Goal: Information Seeking & Learning: Compare options

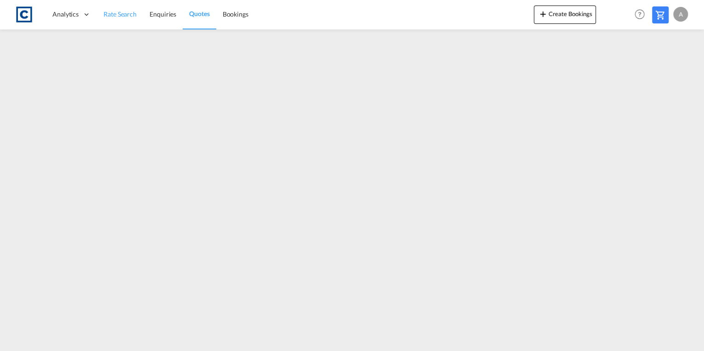
click at [123, 17] on span "Rate Search" at bounding box center [120, 14] width 33 height 8
click at [116, 17] on span "Rate Search" at bounding box center [120, 14] width 33 height 8
click at [117, 18] on link "Rate Search" at bounding box center [120, 15] width 47 height 30
